Goal: Find specific page/section: Find specific page/section

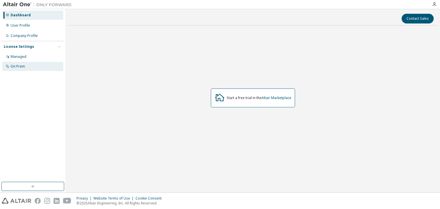
click at [16, 69] on div "On Prem" at bounding box center [32, 66] width 61 height 9
